Goal: Task Accomplishment & Management: Manage account settings

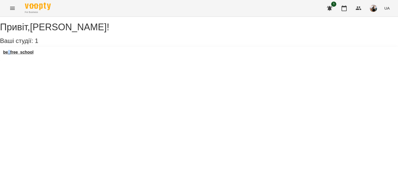
drag, startPoint x: 13, startPoint y: 63, endPoint x: 15, endPoint y: 60, distance: 3.9
click at [15, 58] on div "be_free_school" at bounding box center [18, 54] width 30 height 8
click at [15, 55] on h3 "be_free_school" at bounding box center [18, 52] width 30 height 5
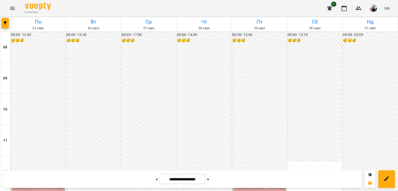
scroll to position [167, 0]
click at [156, 179] on button at bounding box center [156, 178] width 1 height 11
type input "**********"
